Goal: Information Seeking & Learning: Learn about a topic

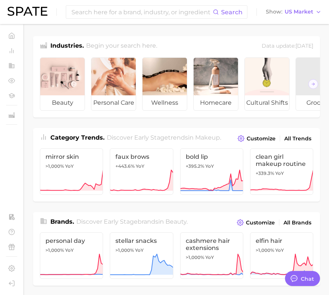
scroll to position [76, 0]
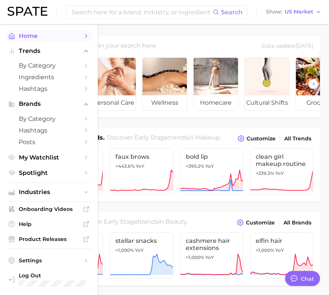
click at [11, 36] on polyline "Sidebar" at bounding box center [12, 37] width 2 height 3
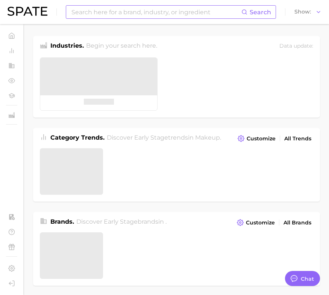
click at [139, 8] on input at bounding box center [156, 12] width 171 height 13
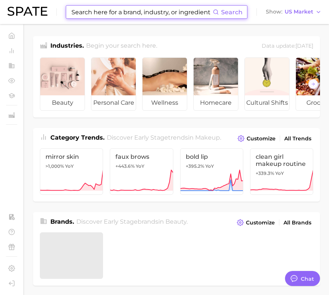
scroll to position [76, 0]
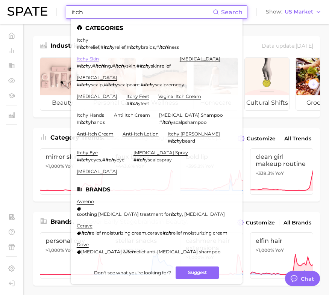
type input "itch"
click at [83, 58] on link "itchy skin" at bounding box center [88, 59] width 22 height 6
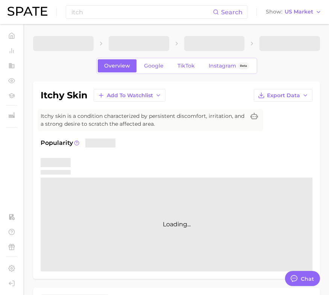
type textarea "x"
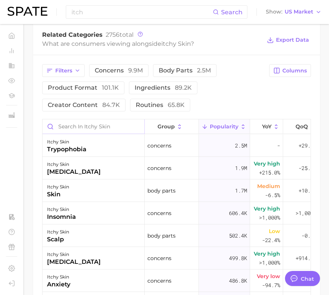
click at [131, 128] on input "Search in itchy skin" at bounding box center [93, 126] width 102 height 14
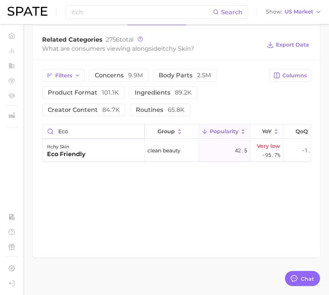
scroll to position [371, 0]
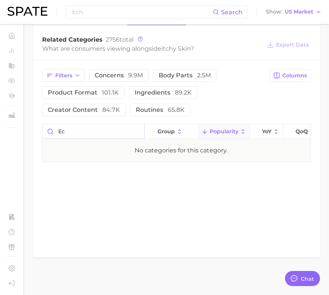
type input "e"
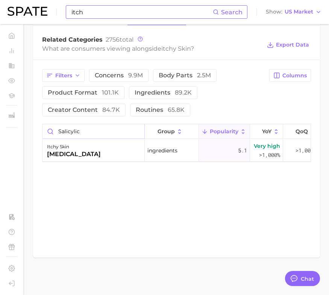
type input "salicylic"
type textarea "x"
click at [107, 132] on input "salicylic" at bounding box center [93, 131] width 102 height 14
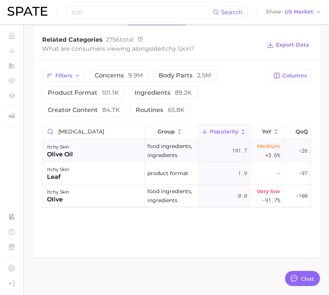
click at [110, 151] on div "itchy skin olive oil" at bounding box center [93, 150] width 102 height 23
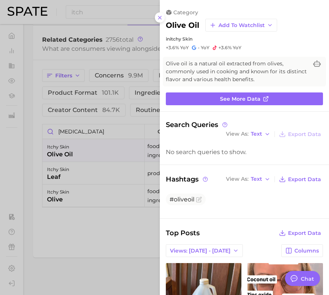
scroll to position [0, 0]
click at [115, 238] on div at bounding box center [164, 147] width 329 height 295
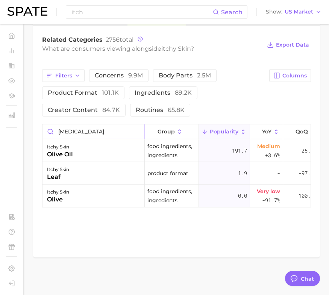
click at [106, 134] on input "[MEDICAL_DATA]" at bounding box center [93, 131] width 102 height 14
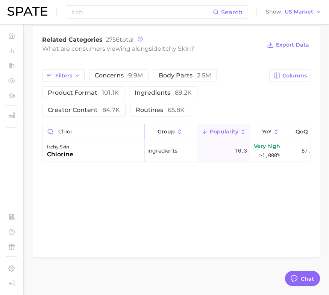
click at [106, 135] on input "chlor" at bounding box center [93, 131] width 102 height 14
paste input "Chlorophyll"
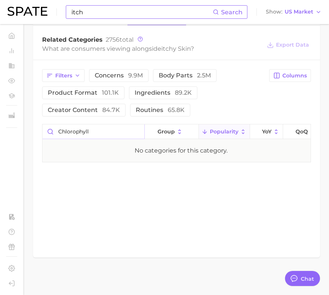
type input "Chlorophyll"
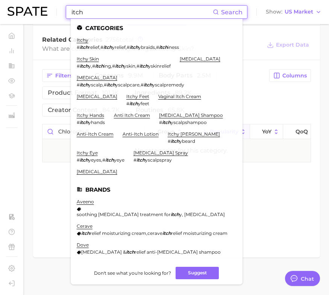
click at [102, 15] on input "itch" at bounding box center [142, 12] width 142 height 13
paste input "Chlorophyll"
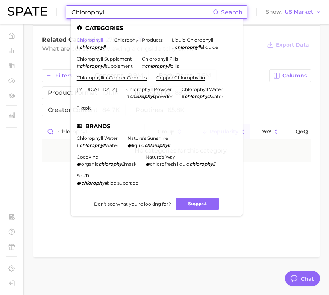
type input "Chlorophyll"
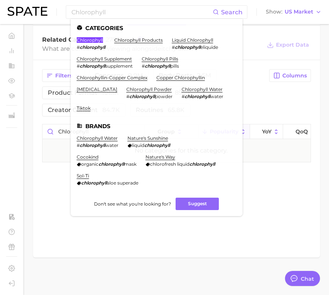
drag, startPoint x: 91, startPoint y: 42, endPoint x: 141, endPoint y: 1, distance: 64.3
click at [0, 0] on header "Chlorophyll Search Categories chlorophyll # chlorophyll chlorophyll products li…" at bounding box center [164, 12] width 329 height 24
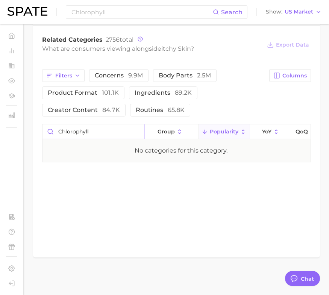
click at [110, 138] on input "Chlorophyll" at bounding box center [93, 131] width 102 height 14
type input "b"
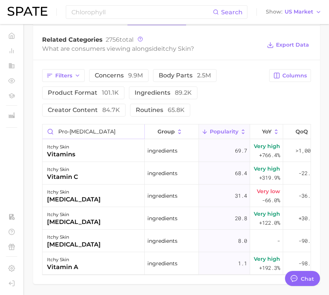
type input "pro-[MEDICAL_DATA]"
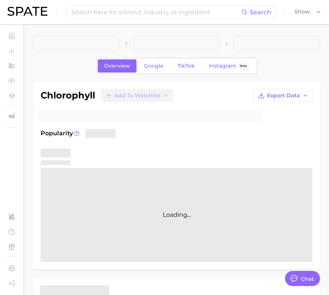
scroll to position [76, 0]
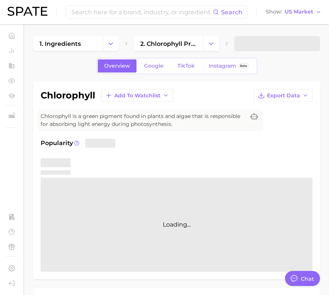
type textarea "x"
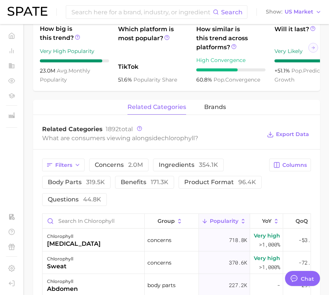
scroll to position [283, 0]
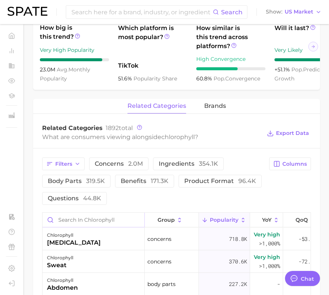
click at [124, 223] on input "Search in chlorophyll" at bounding box center [93, 220] width 102 height 14
type input "itch"
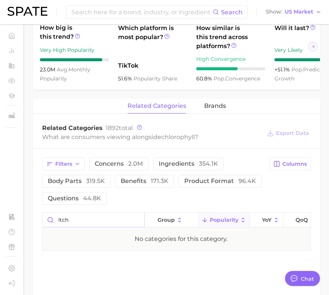
click at [137, 220] on input "itch" at bounding box center [93, 220] width 102 height 14
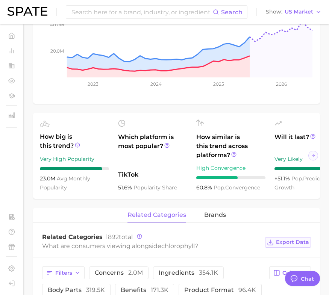
scroll to position [169, 0]
